Goal: Transaction & Acquisition: Purchase product/service

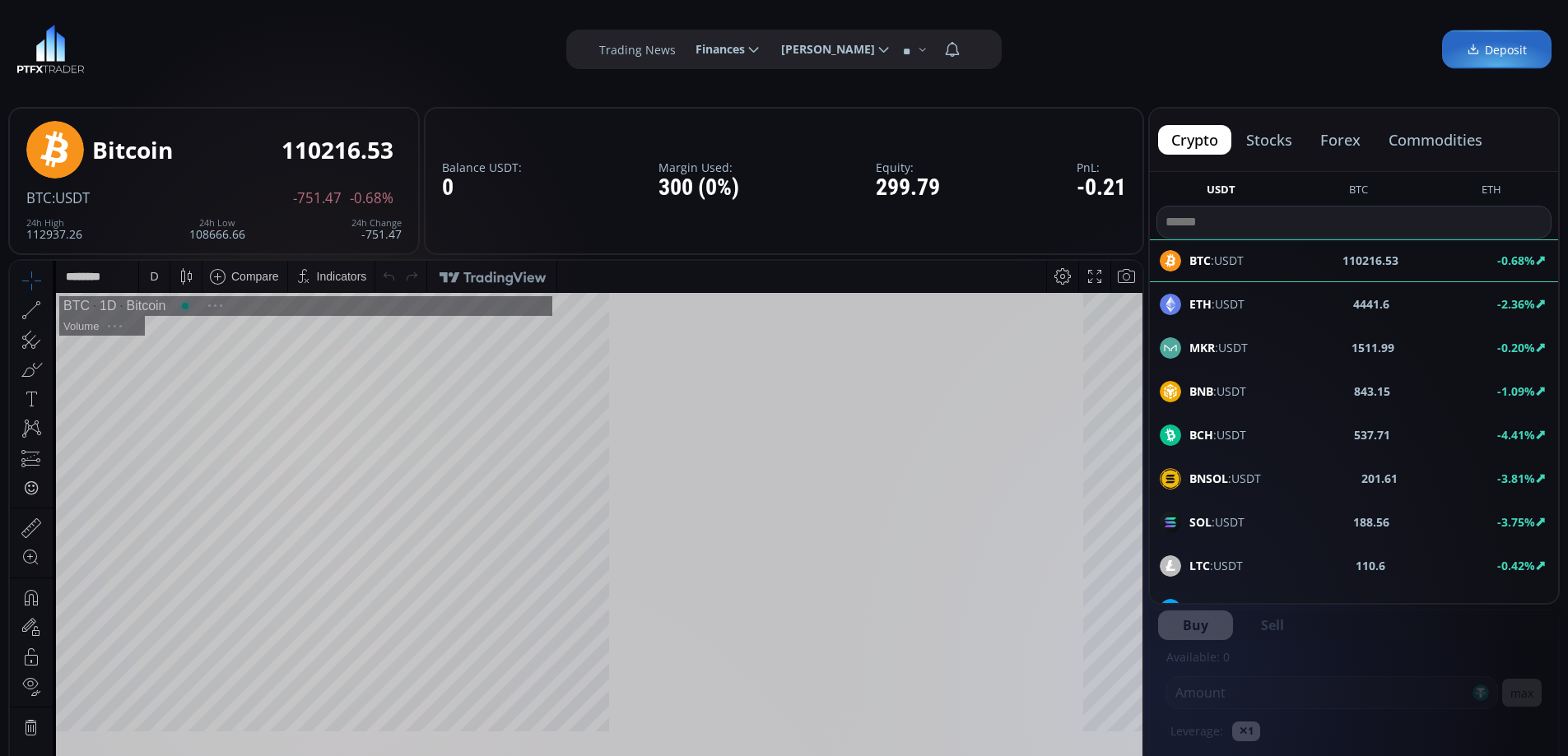
scroll to position [229, 0]
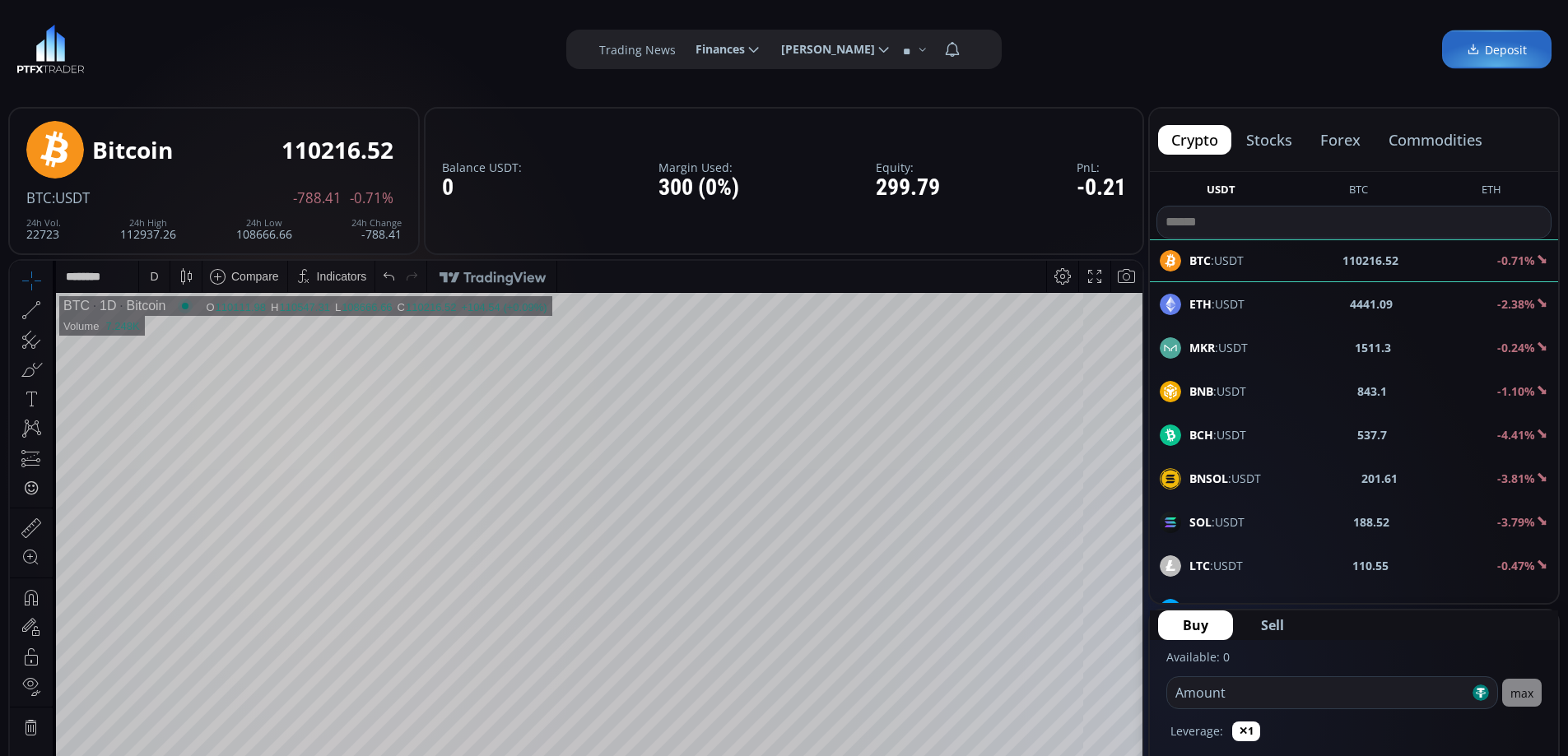
click at [1339, 142] on button "forex" at bounding box center [1340, 140] width 66 height 30
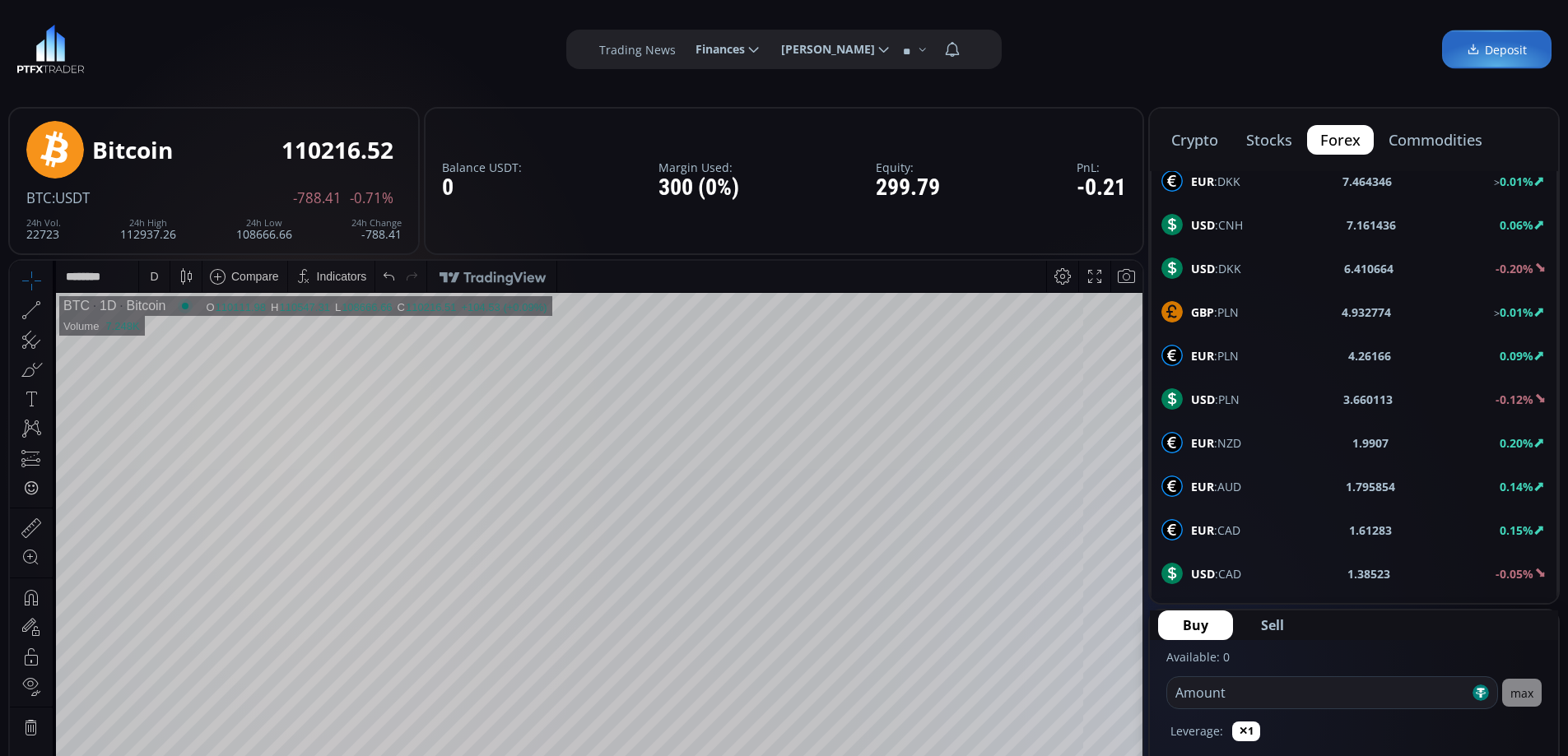
scroll to position [658, 0]
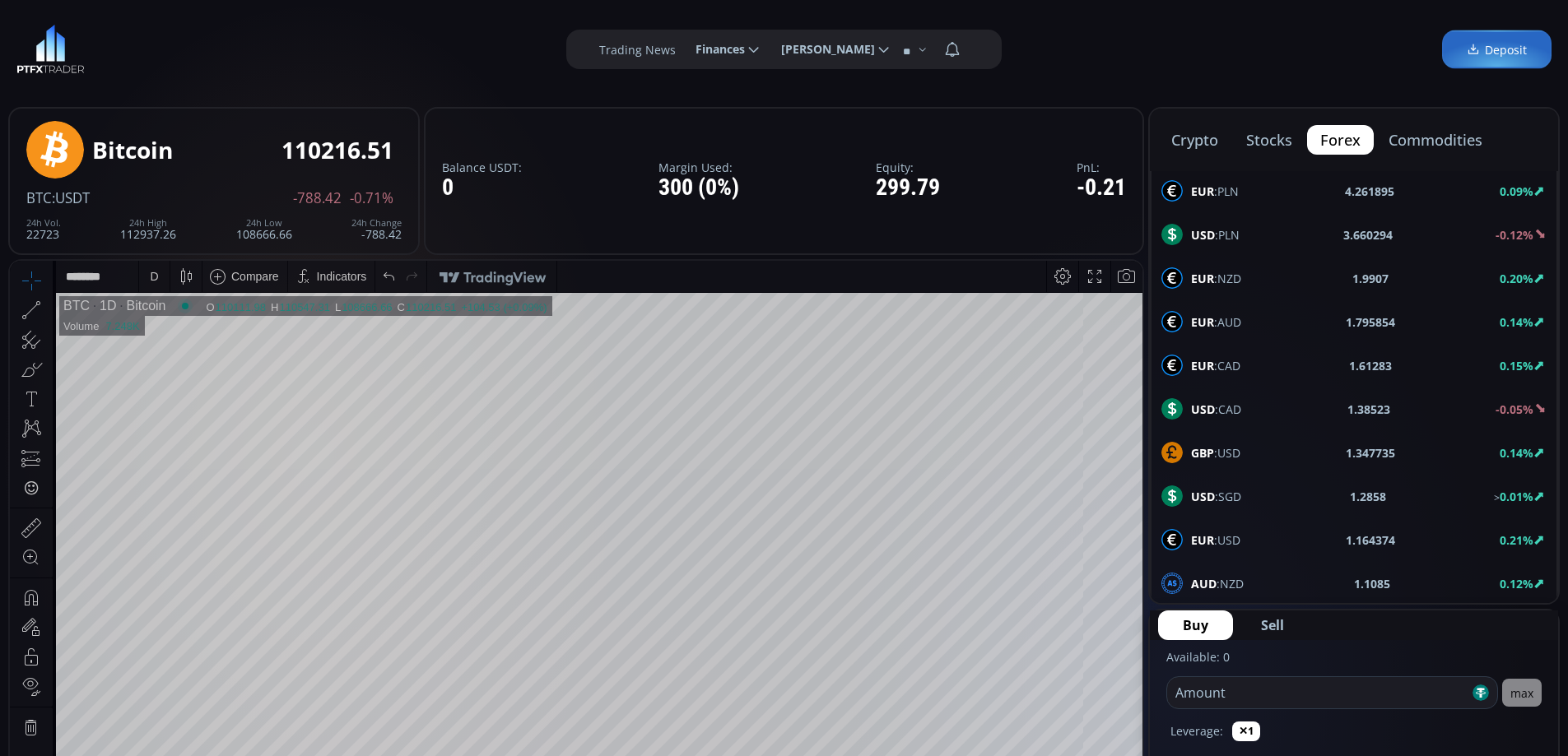
click at [1222, 535] on span "EUR :USD" at bounding box center [1216, 540] width 49 height 17
click at [151, 276] on div "D" at bounding box center [153, 276] width 14 height 31
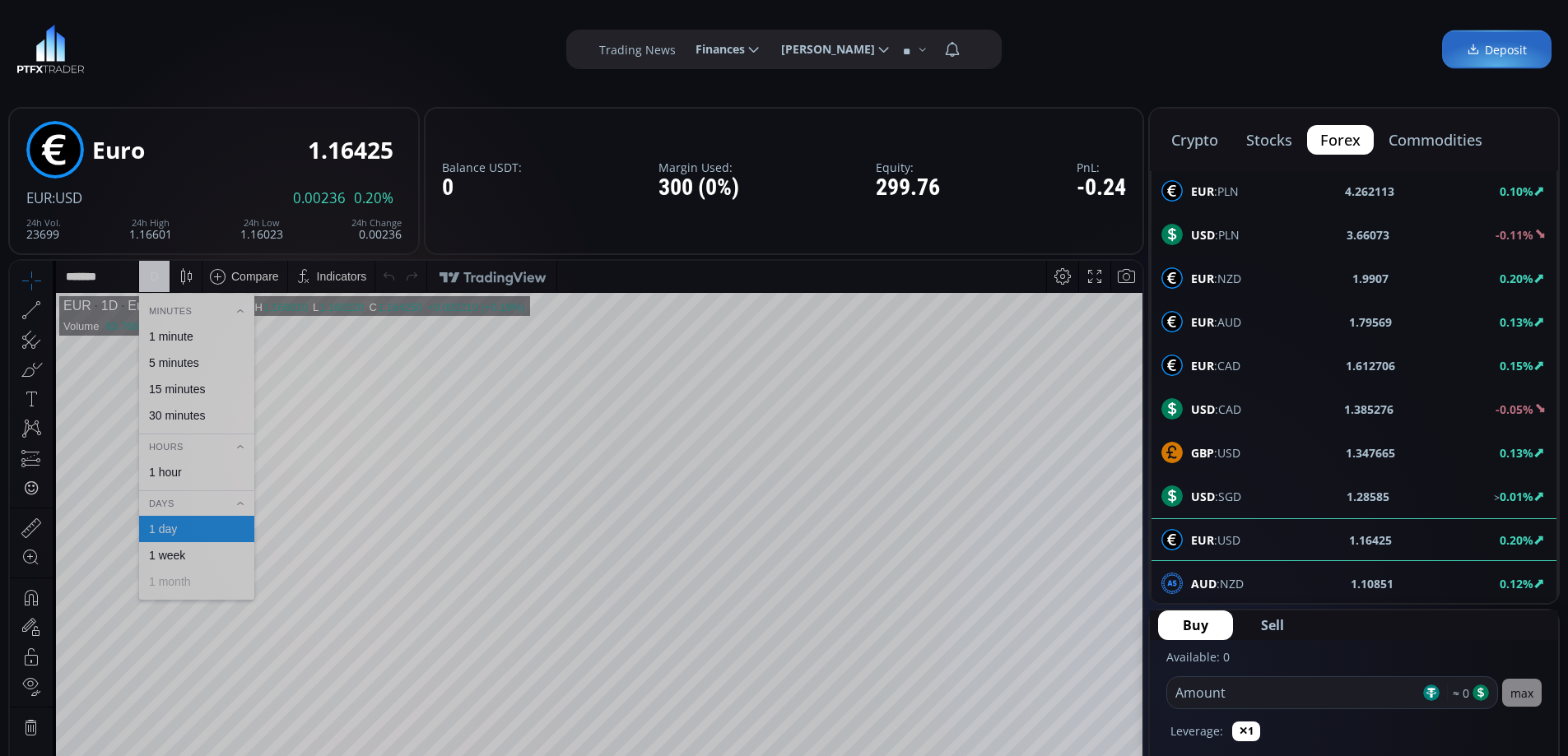
click at [198, 475] on div "1 hour" at bounding box center [195, 472] width 101 height 14
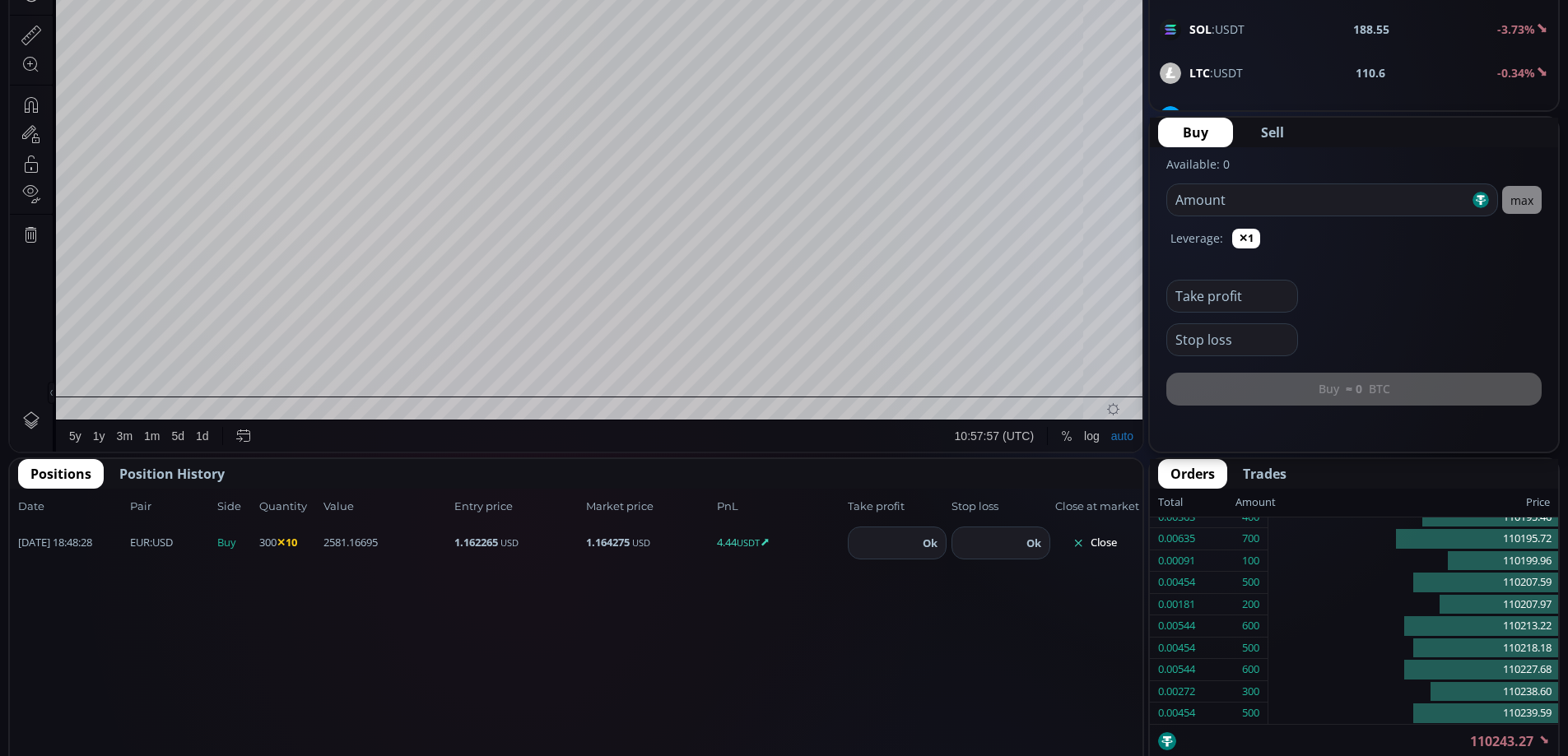
scroll to position [526, 0]
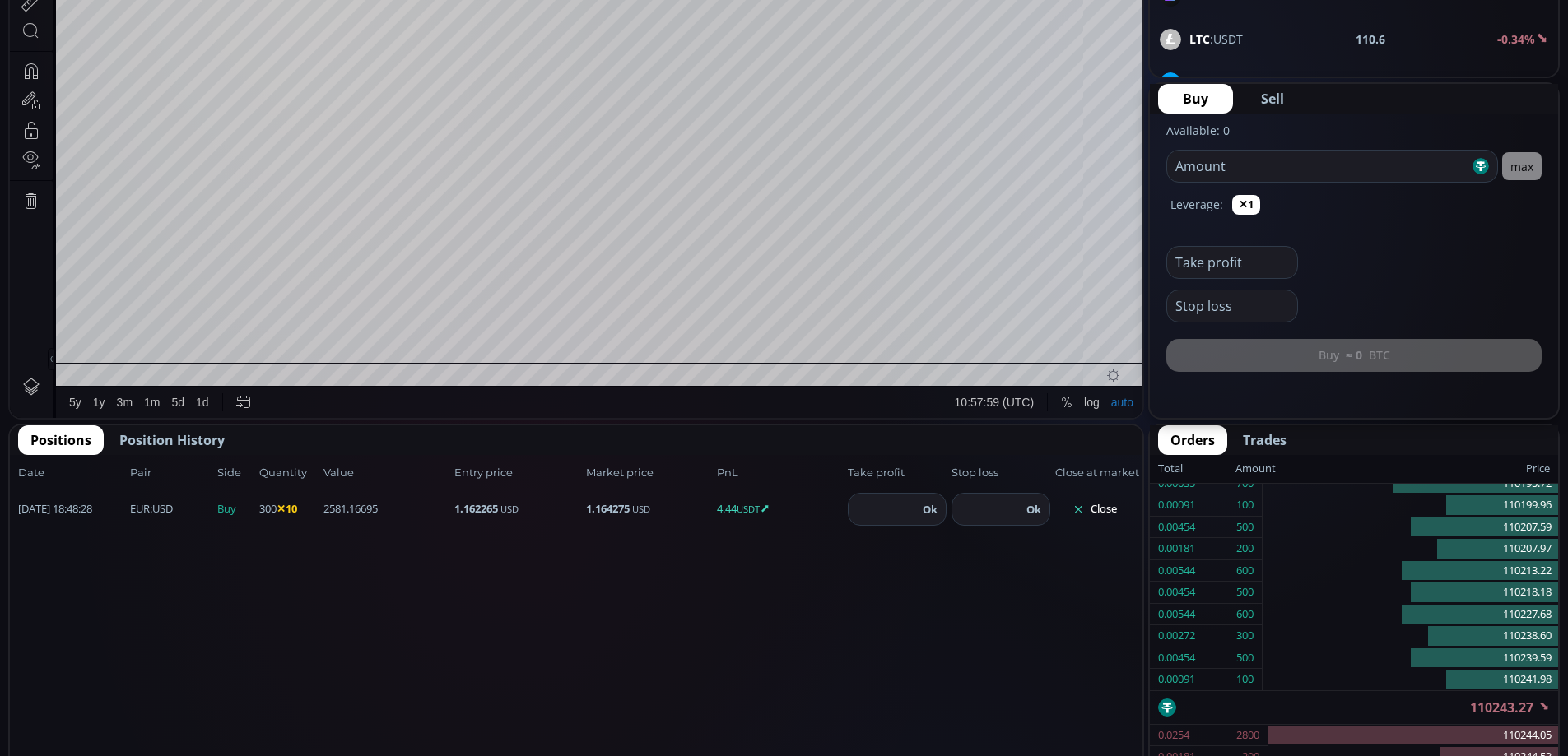
click at [1107, 507] on button "Close" at bounding box center [1094, 509] width 79 height 26
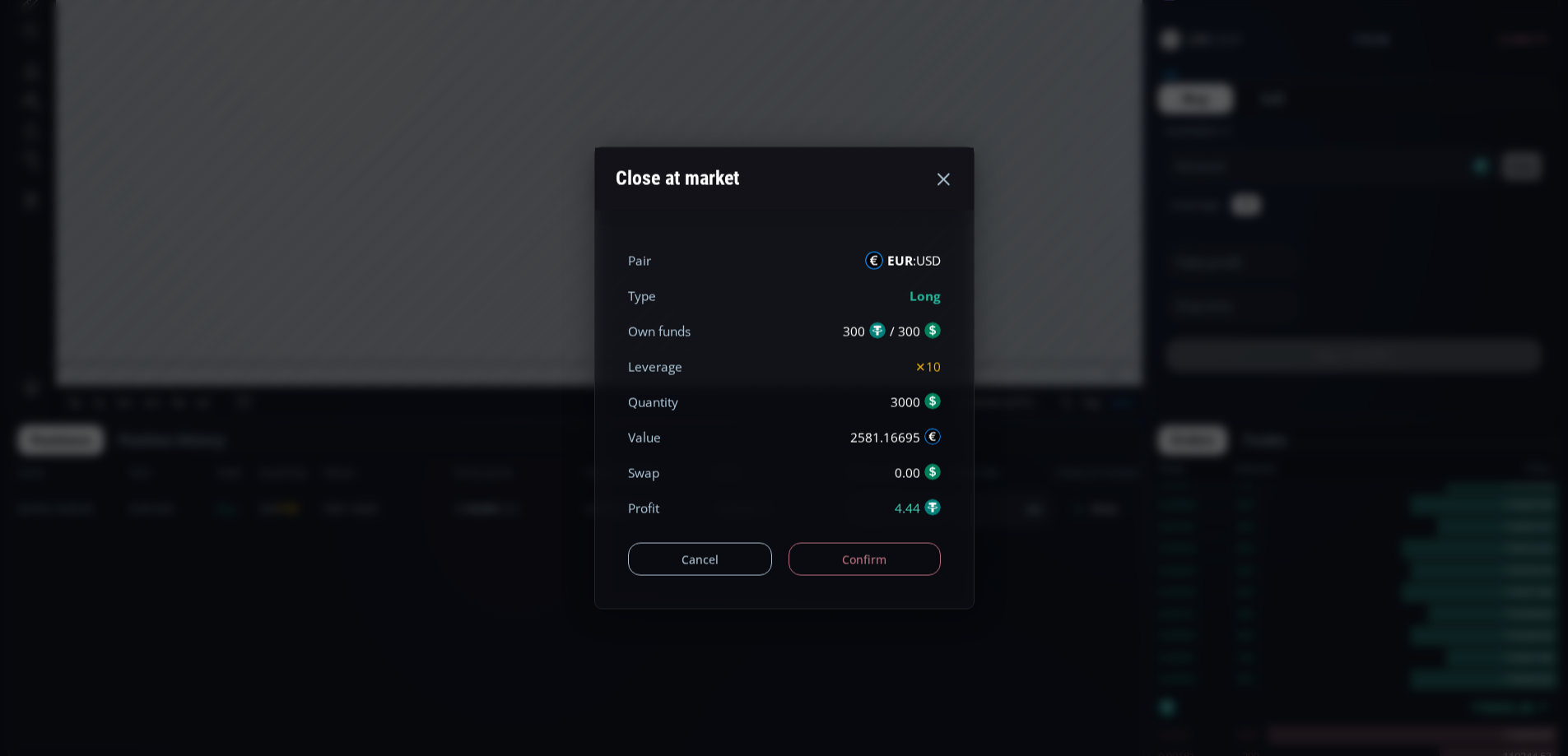
click at [908, 560] on button "Confirm" at bounding box center [865, 559] width 153 height 33
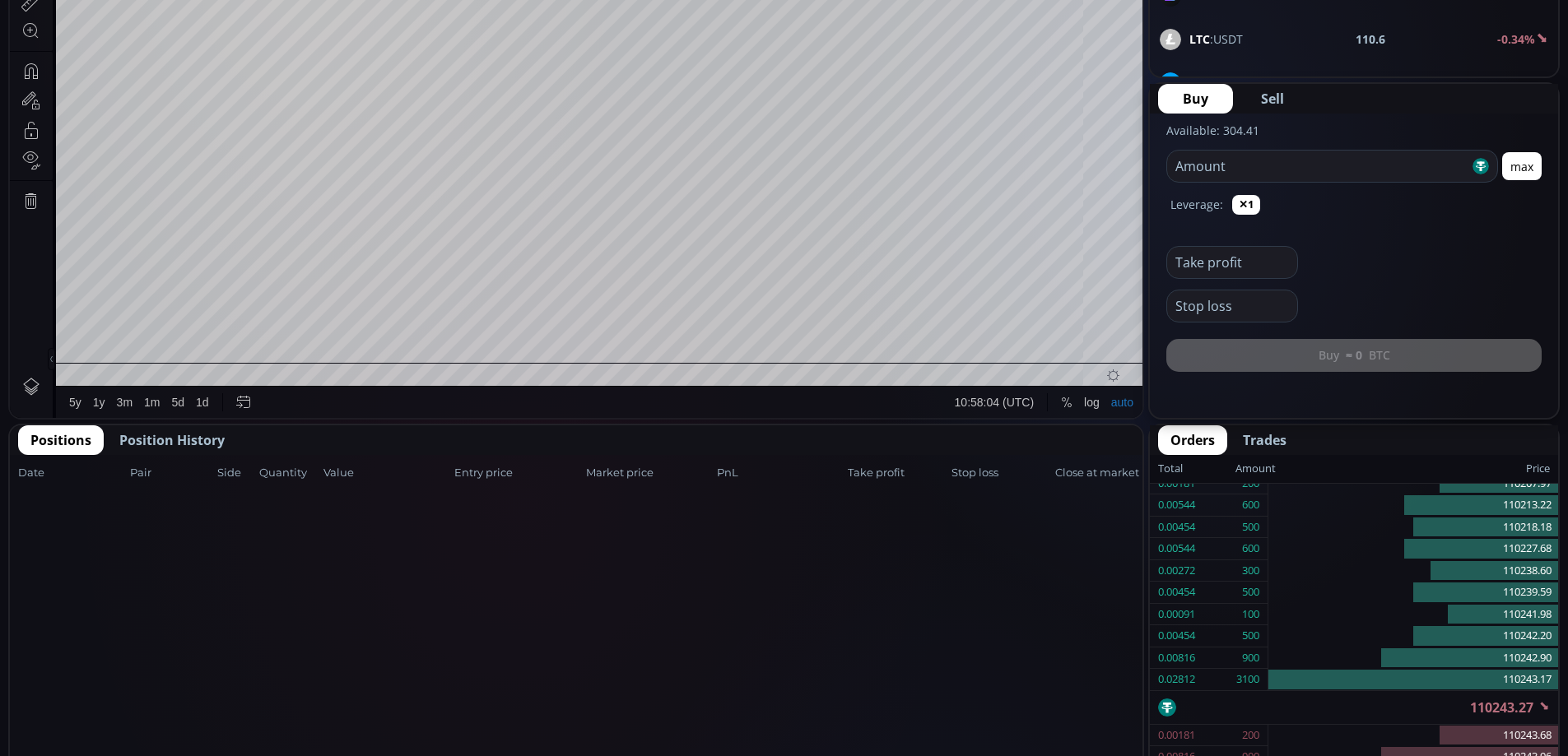
click at [199, 444] on span "Position History" at bounding box center [172, 440] width 105 height 20
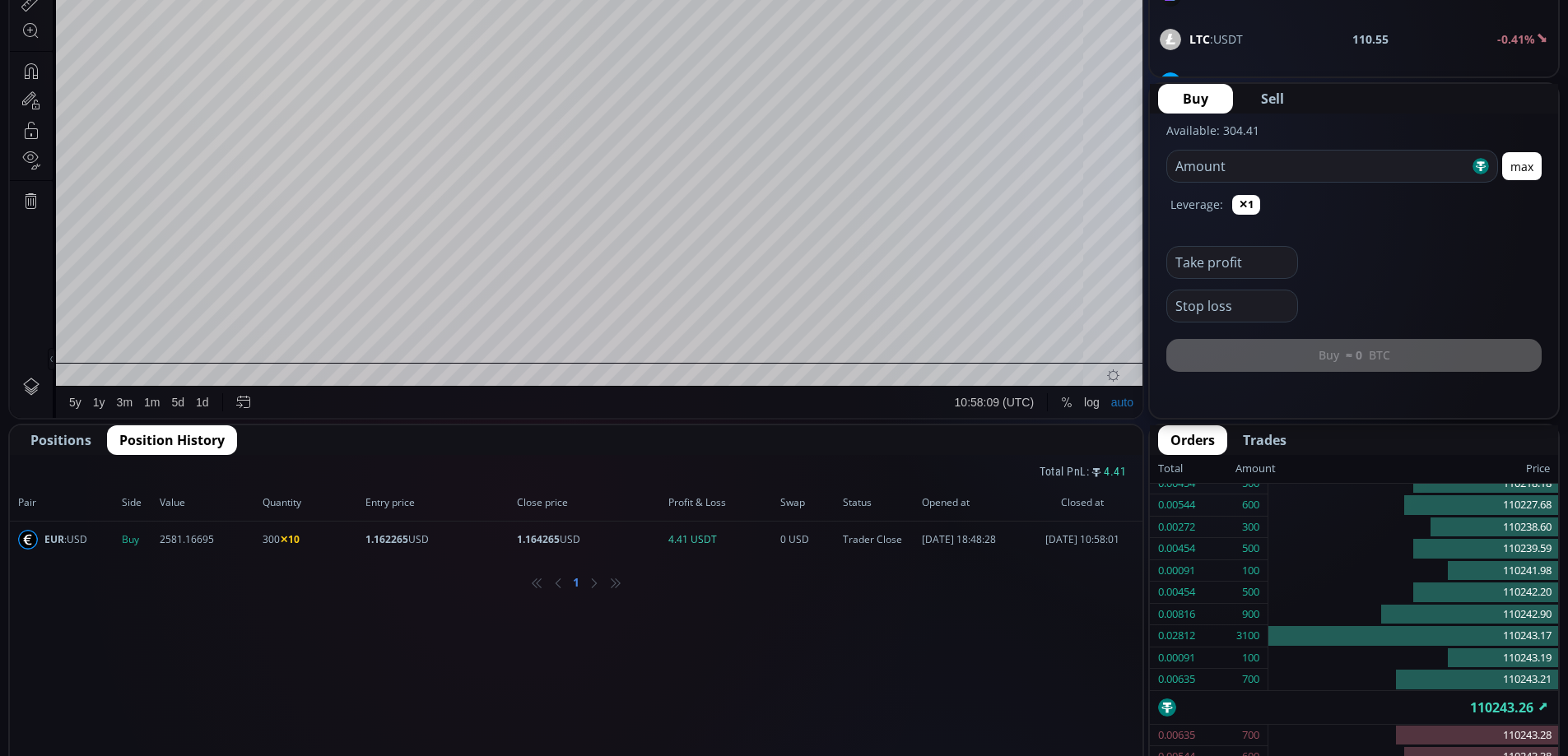
click at [59, 443] on span "Positions" at bounding box center [61, 440] width 61 height 20
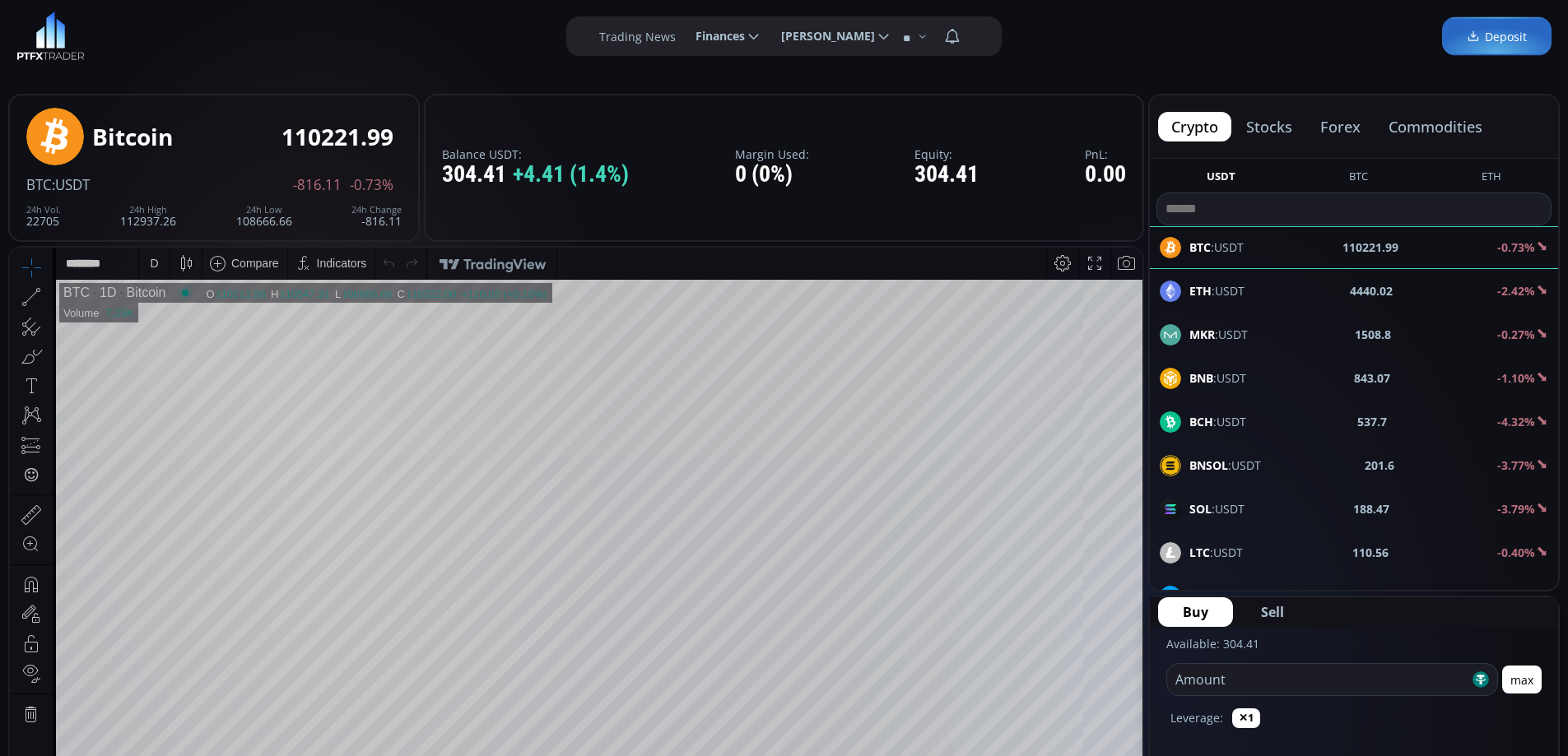
scroll to position [0, 0]
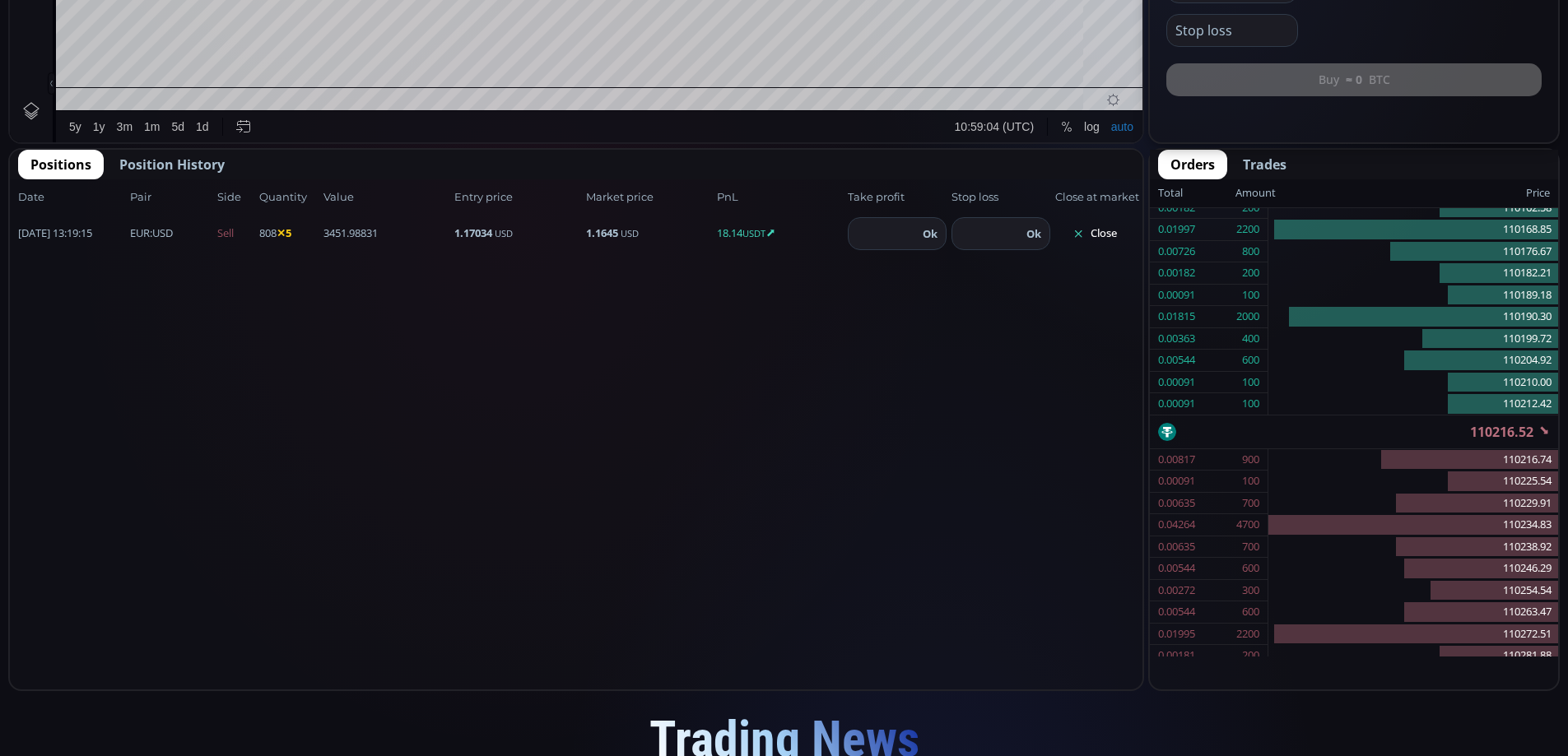
scroll to position [825, 0]
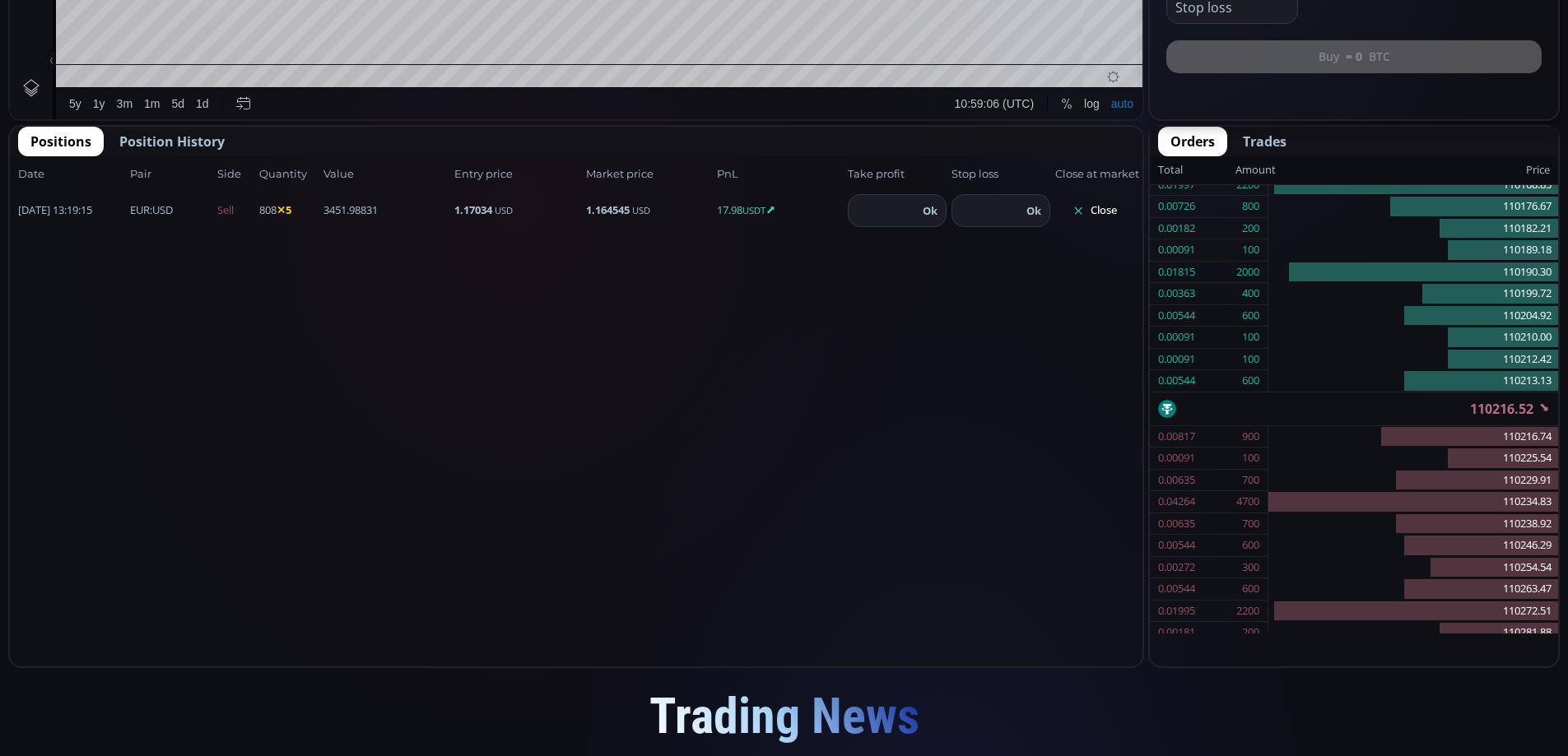
click at [1100, 210] on button "Close" at bounding box center [1094, 211] width 79 height 26
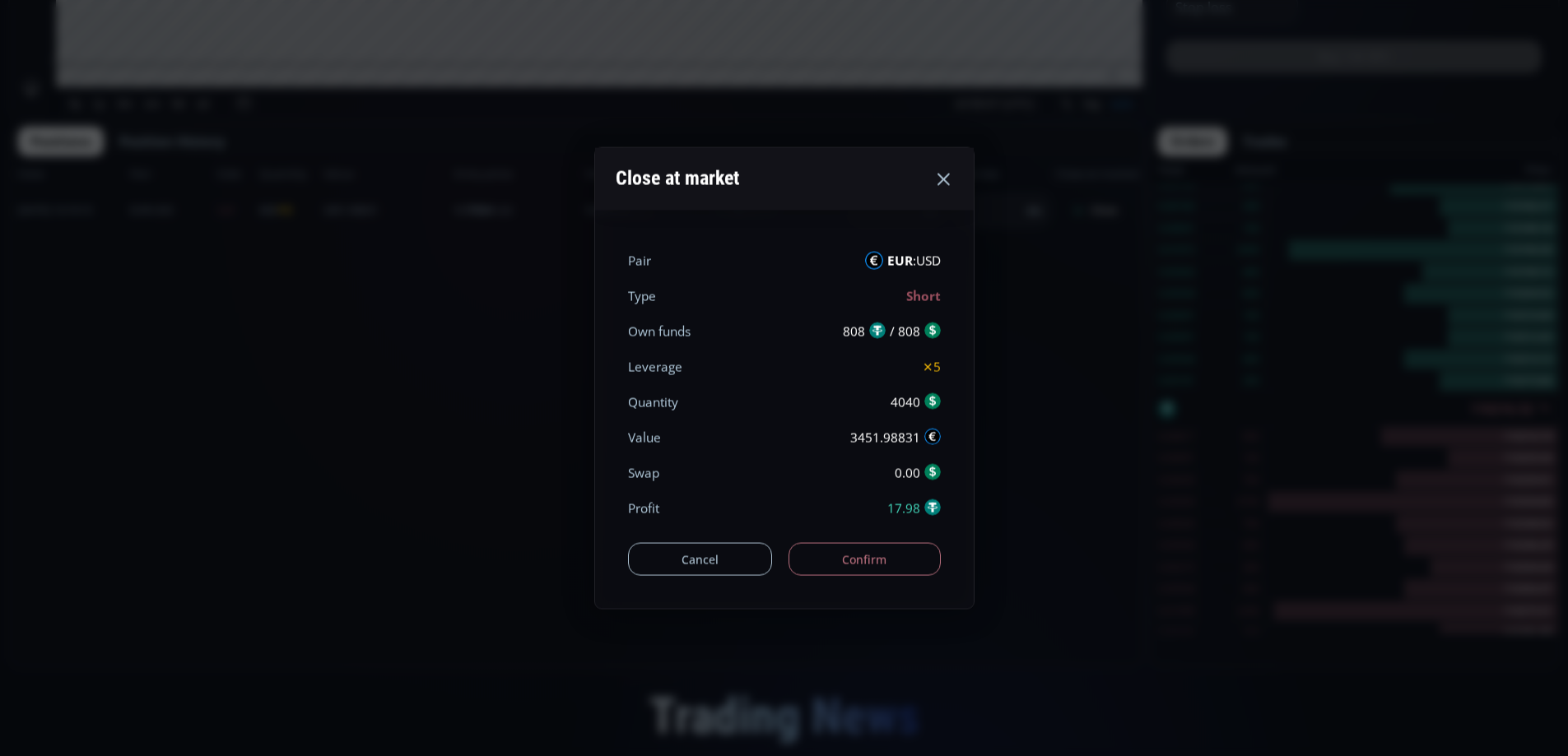
click at [867, 557] on button "Confirm" at bounding box center [865, 559] width 153 height 33
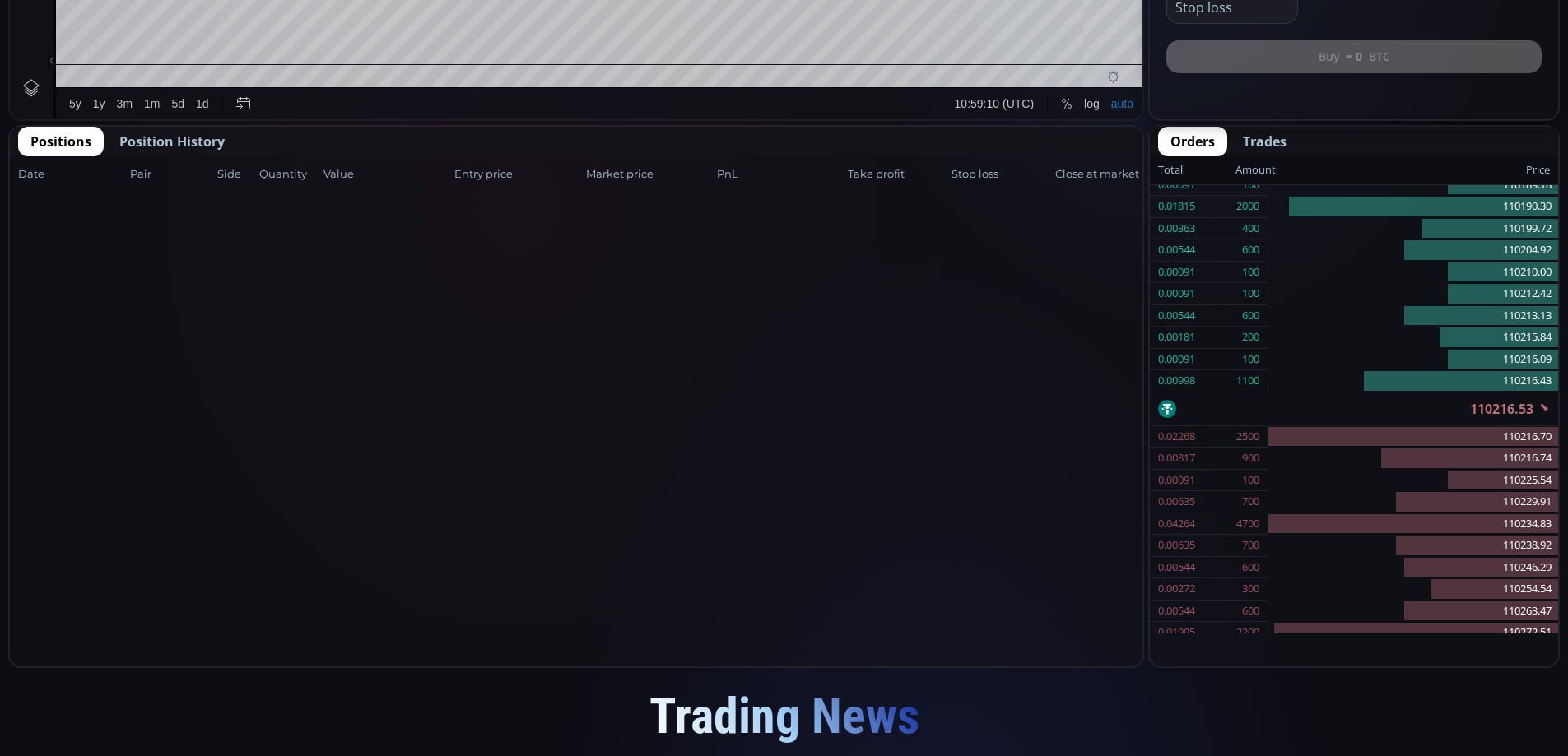
click at [204, 142] on span "Position History" at bounding box center [172, 142] width 105 height 20
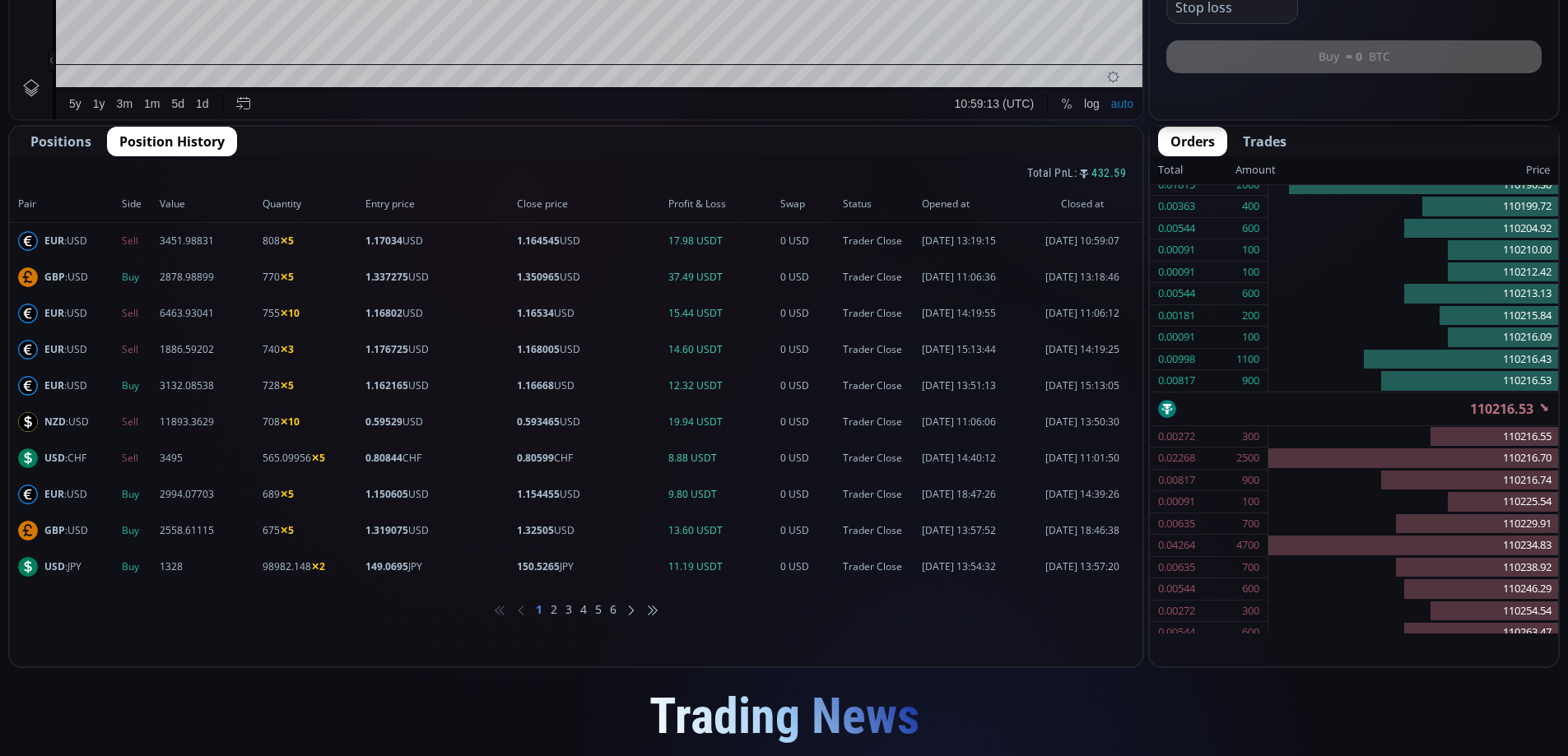
click at [75, 144] on span "Positions" at bounding box center [61, 142] width 61 height 20
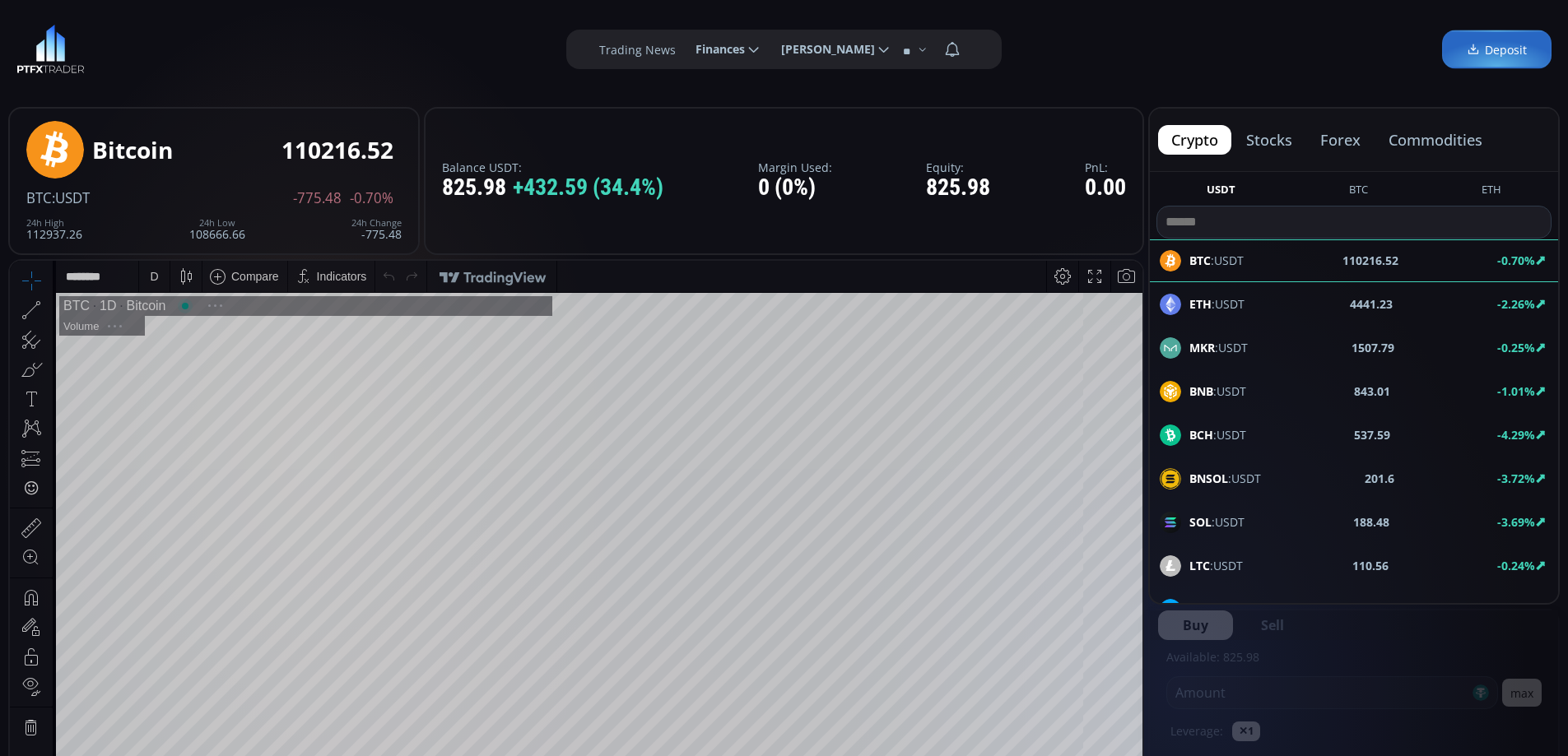
scroll to position [229, 0]
click at [1341, 137] on button "forex" at bounding box center [1340, 140] width 66 height 30
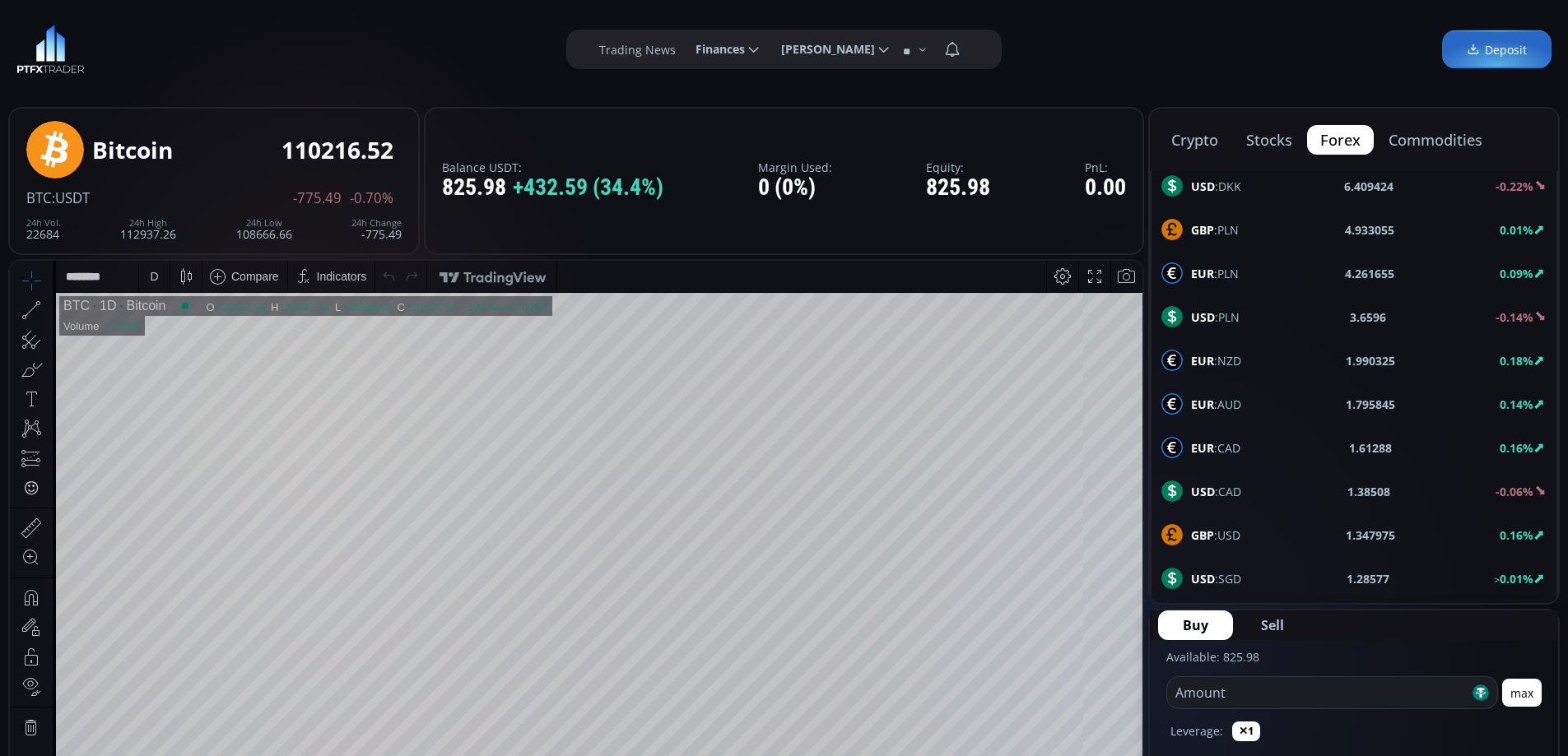
scroll to position [658, 0]
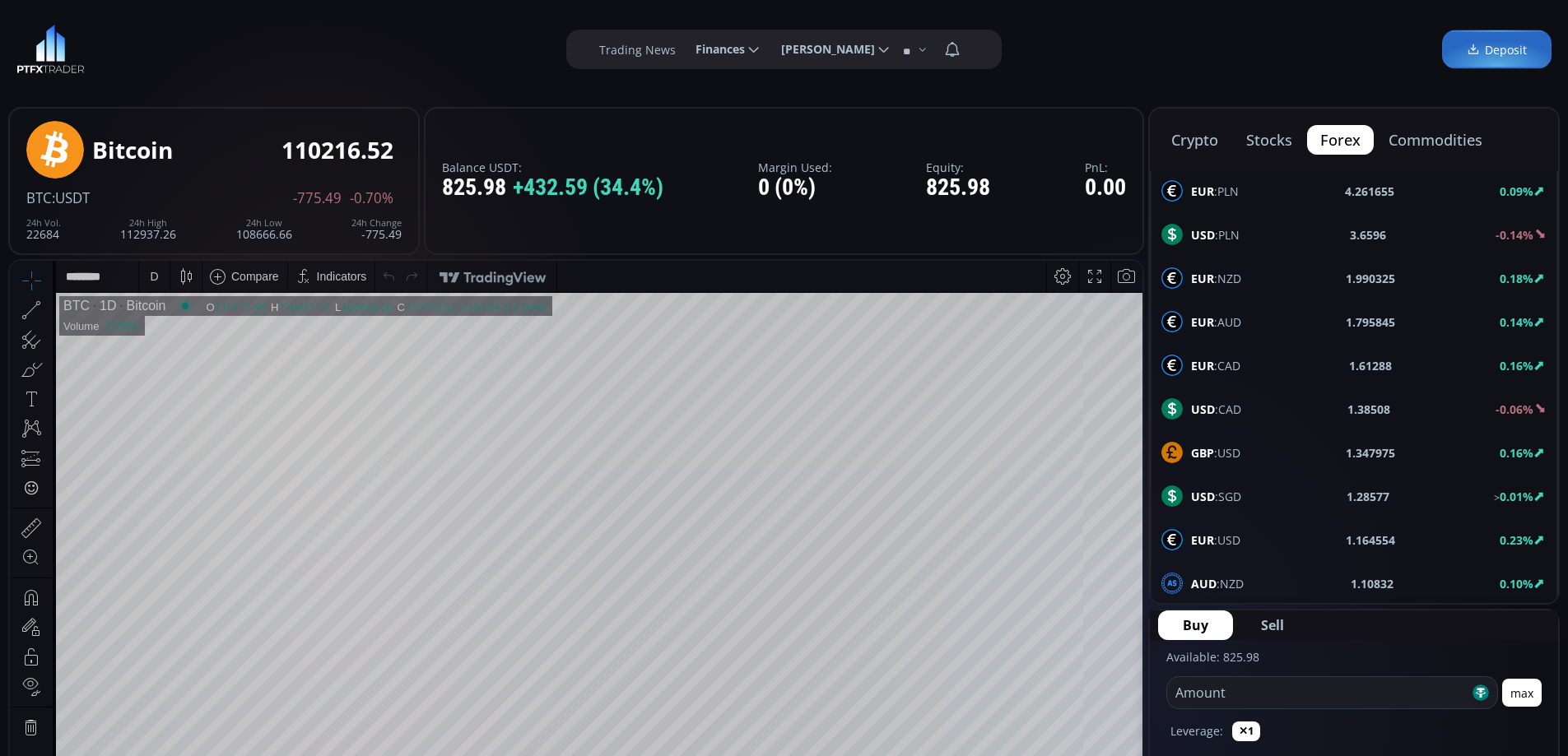
click at [1231, 454] on span "GBP :USD" at bounding box center [1216, 453] width 49 height 17
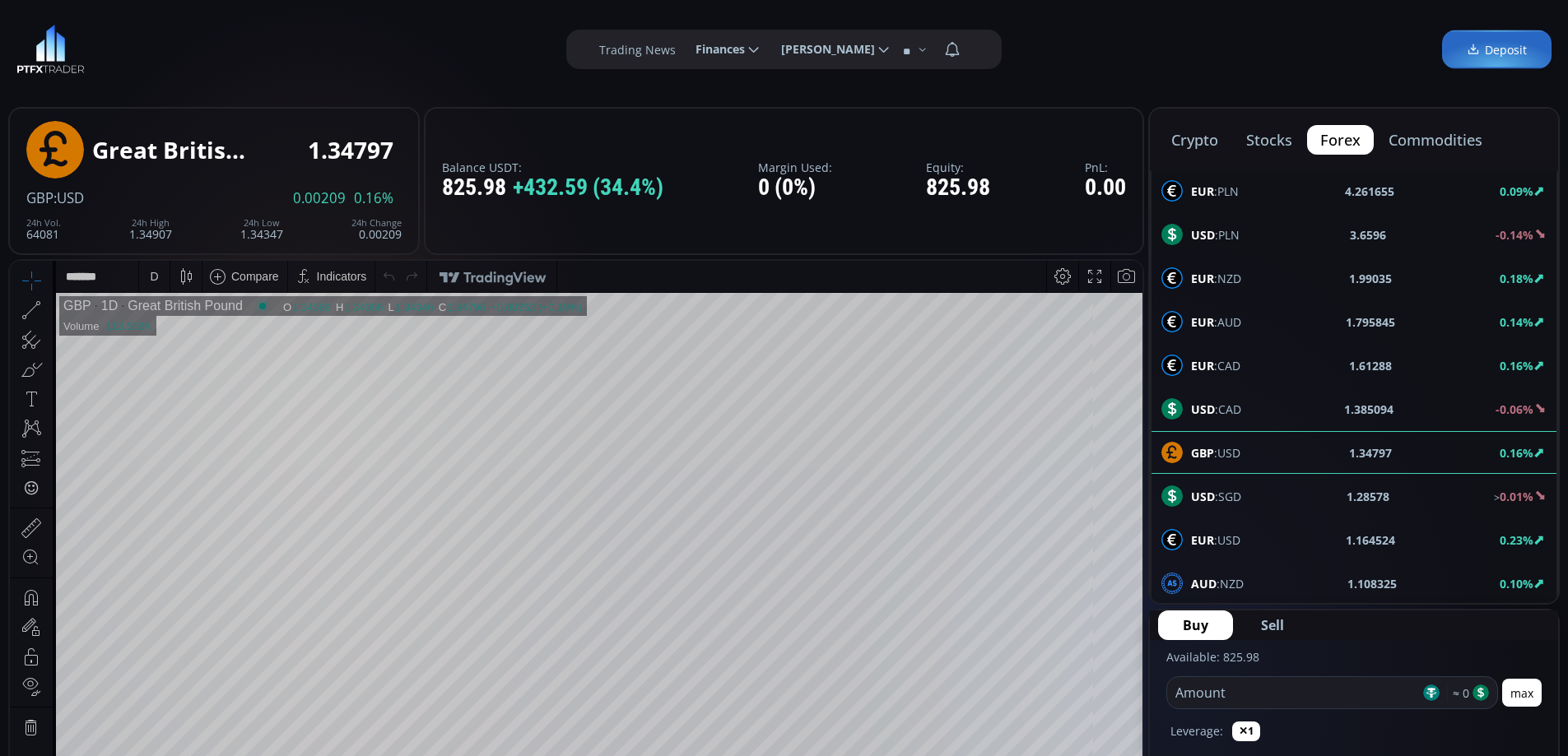
click at [162, 275] on div "D" at bounding box center [154, 276] width 31 height 31
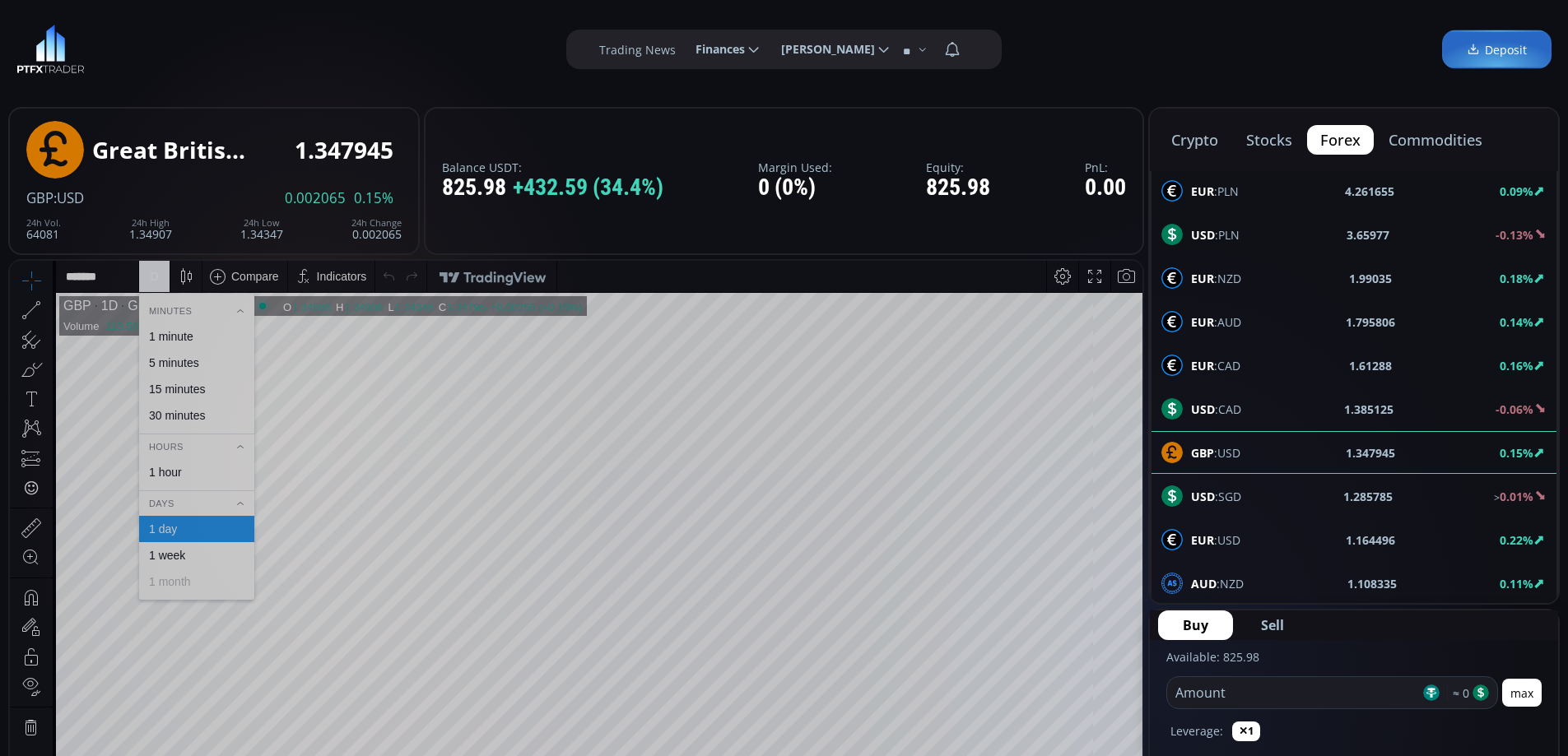
click at [205, 474] on div "1 hour" at bounding box center [195, 472] width 101 height 14
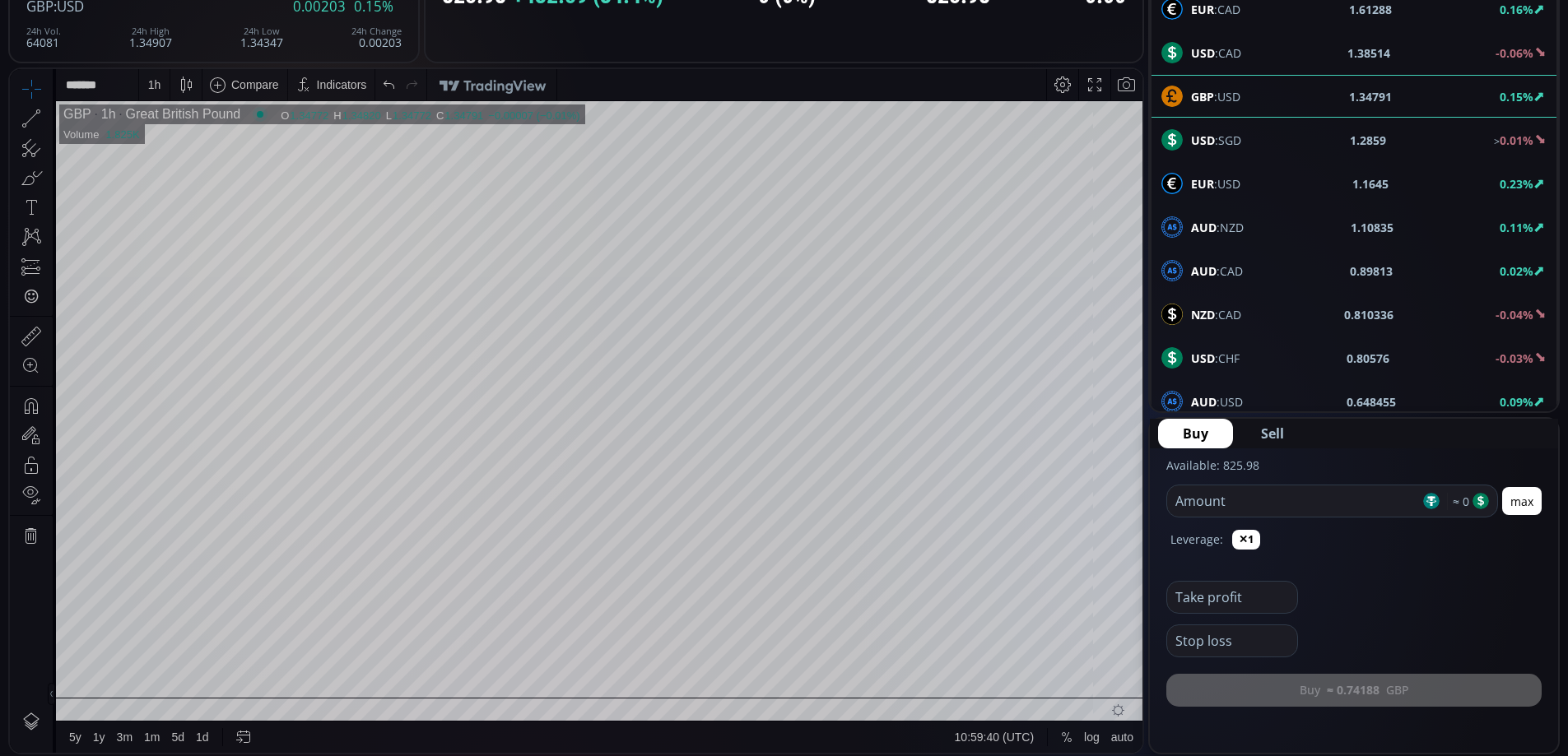
scroll to position [194, 0]
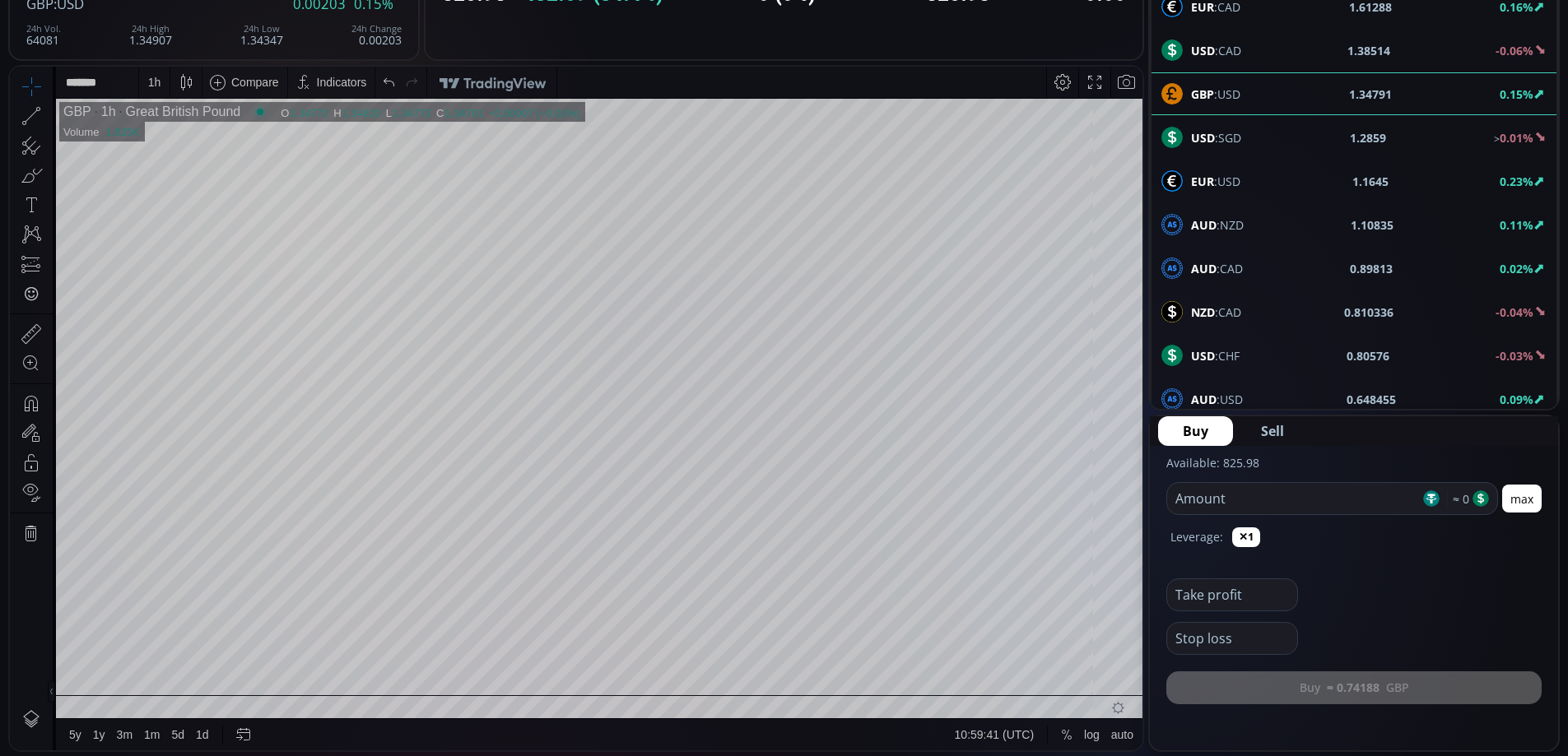
click at [1252, 504] on input "number" at bounding box center [1294, 498] width 252 height 31
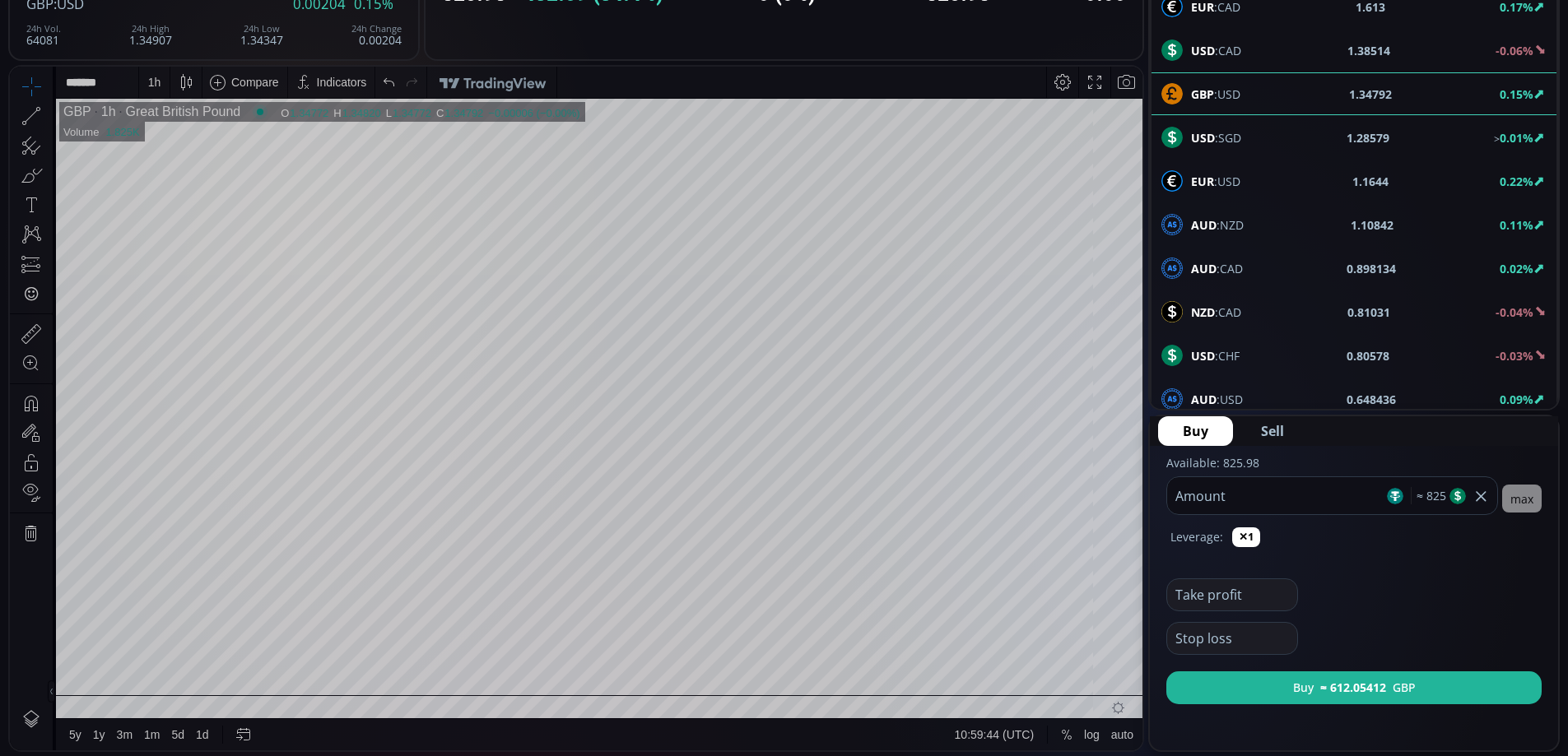
type input "***"
click at [1267, 424] on span "Sell" at bounding box center [1272, 431] width 23 height 20
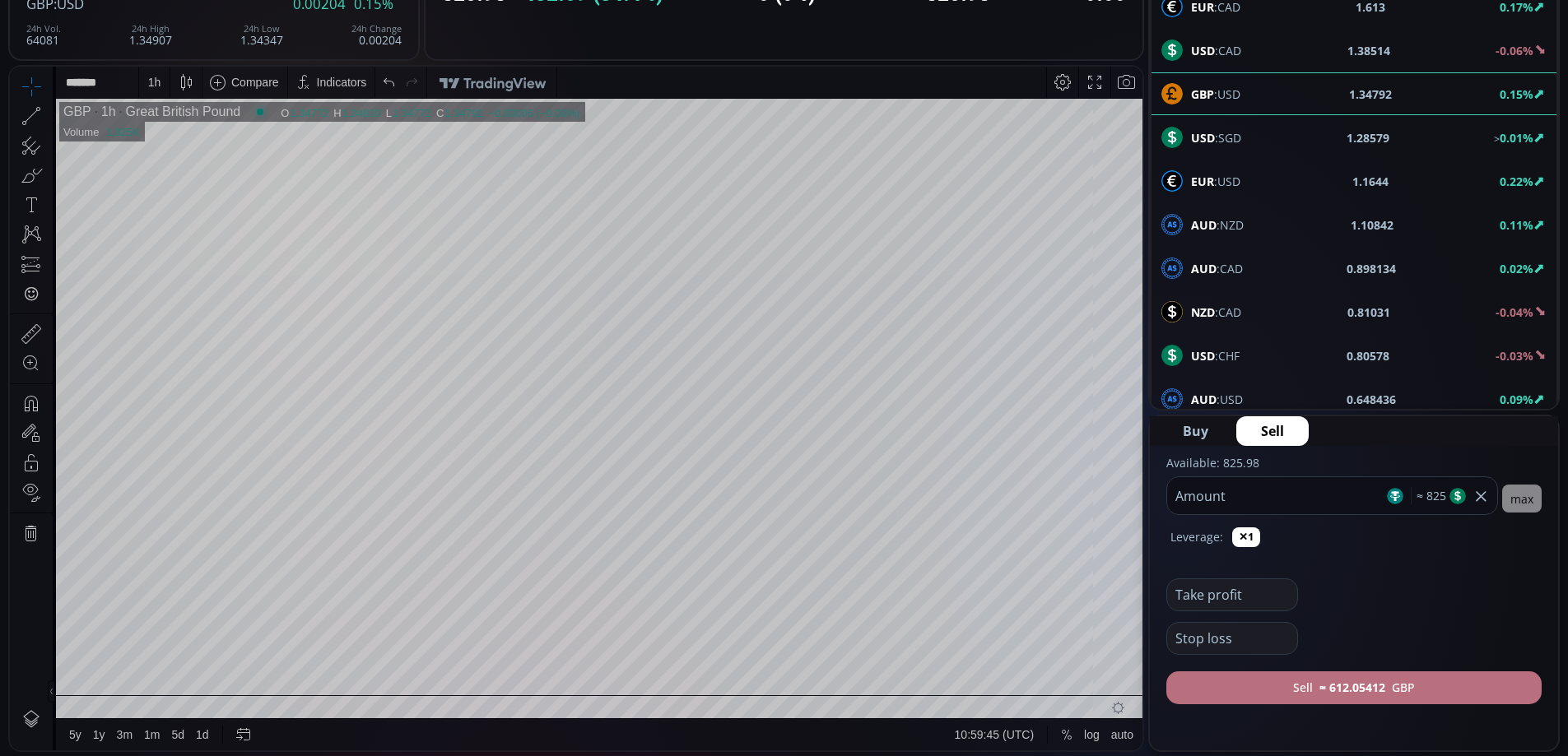
click at [1398, 683] on button "Sell ≈ 612.05412 GBP" at bounding box center [1354, 688] width 375 height 33
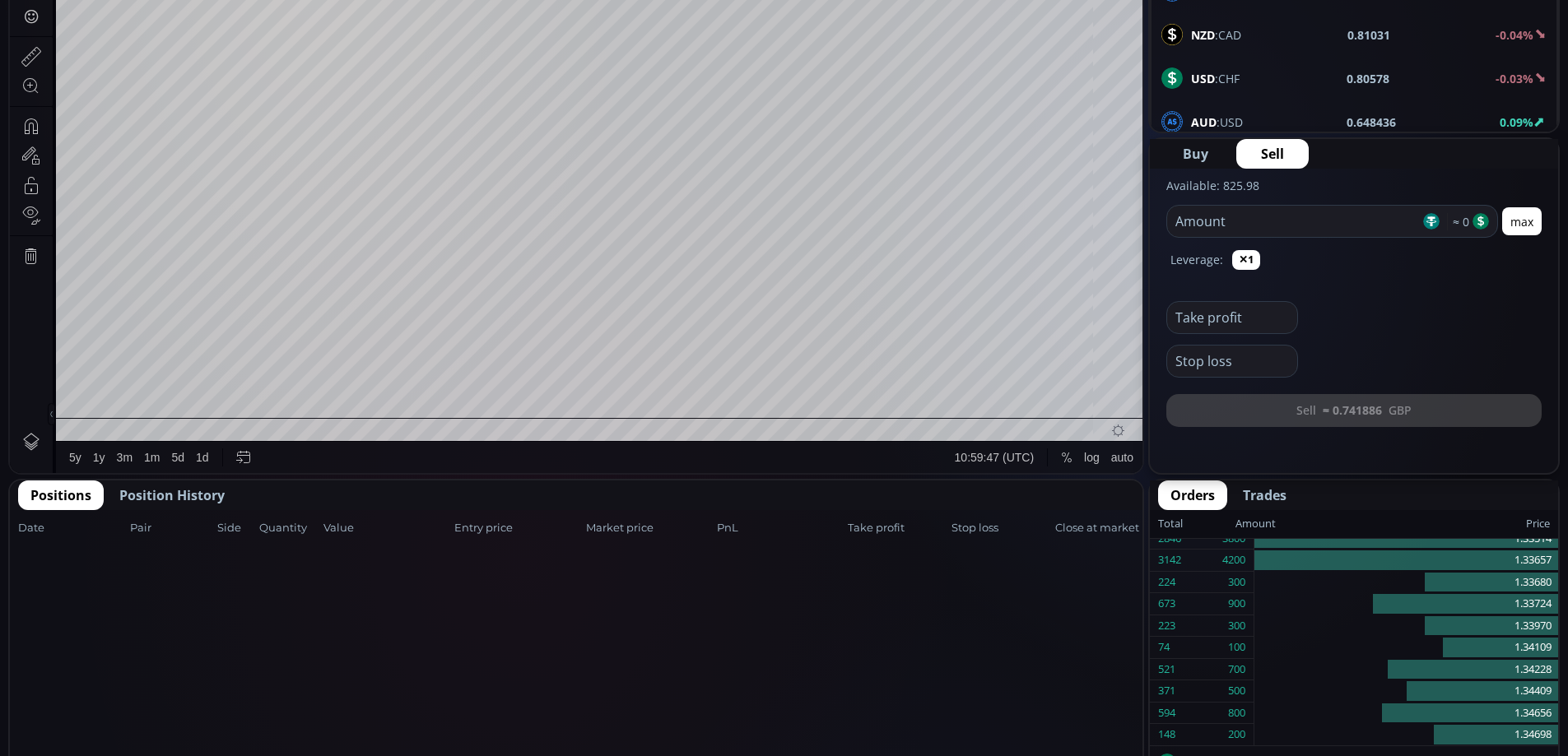
scroll to position [490, 0]
